Goal: Task Accomplishment & Management: Use online tool/utility

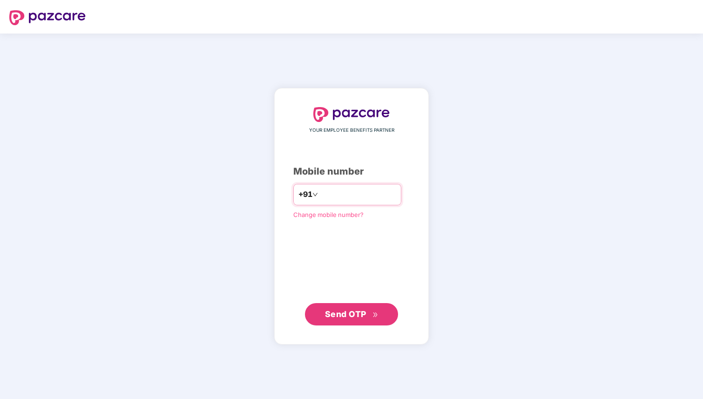
click at [360, 197] on input "number" at bounding box center [358, 194] width 76 height 15
type input "**********"
click at [347, 307] on button "Send OTP" at bounding box center [351, 314] width 93 height 22
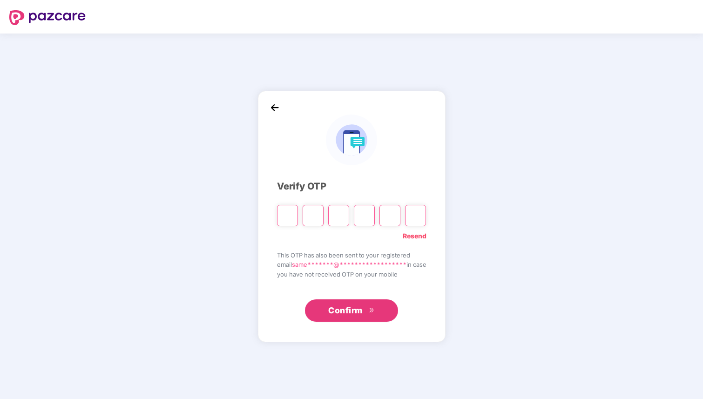
type input "*"
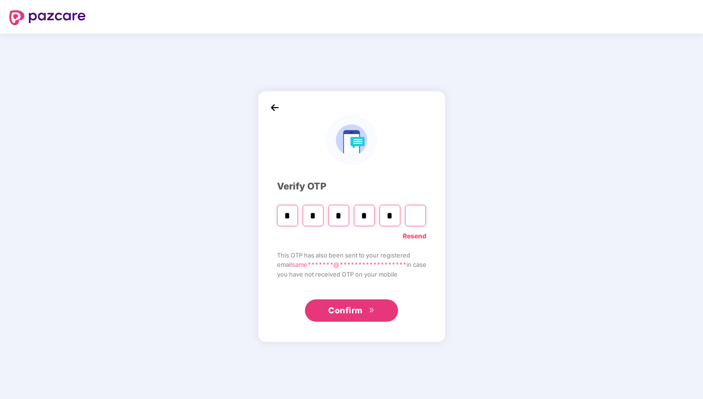
type input "*"
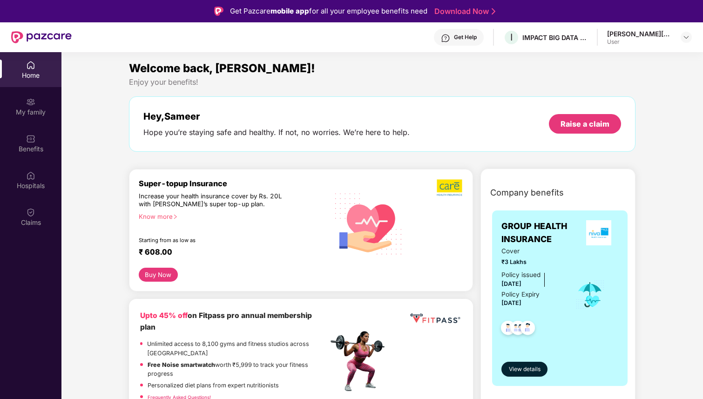
click at [477, 34] on div "Get Help" at bounding box center [465, 37] width 23 height 7
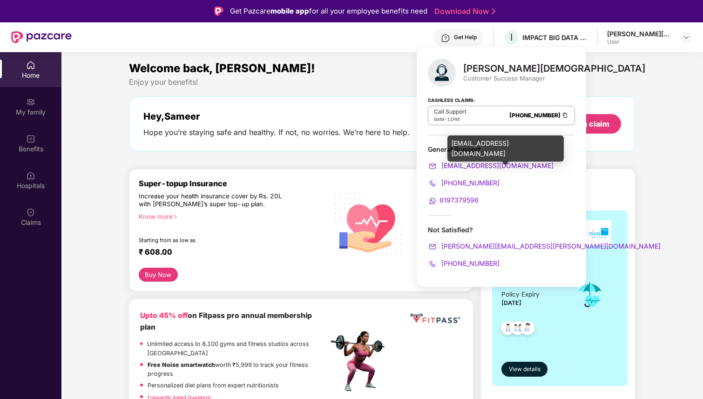
click at [483, 163] on span "[EMAIL_ADDRESS][DOMAIN_NAME]" at bounding box center [497, 166] width 114 height 8
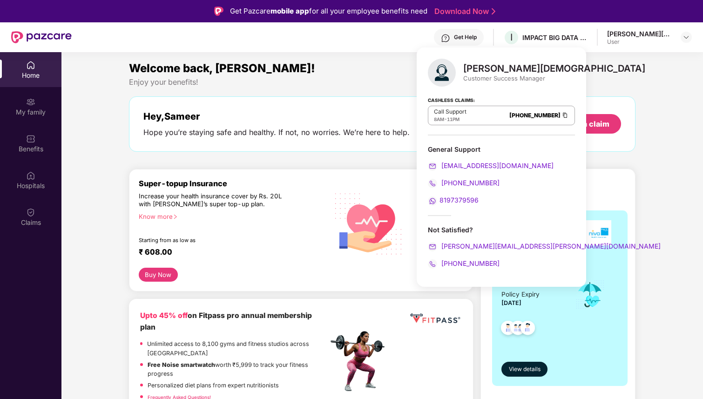
click at [452, 198] on span "8197379596" at bounding box center [459, 200] width 39 height 8
